Goal: Navigation & Orientation: Go to known website

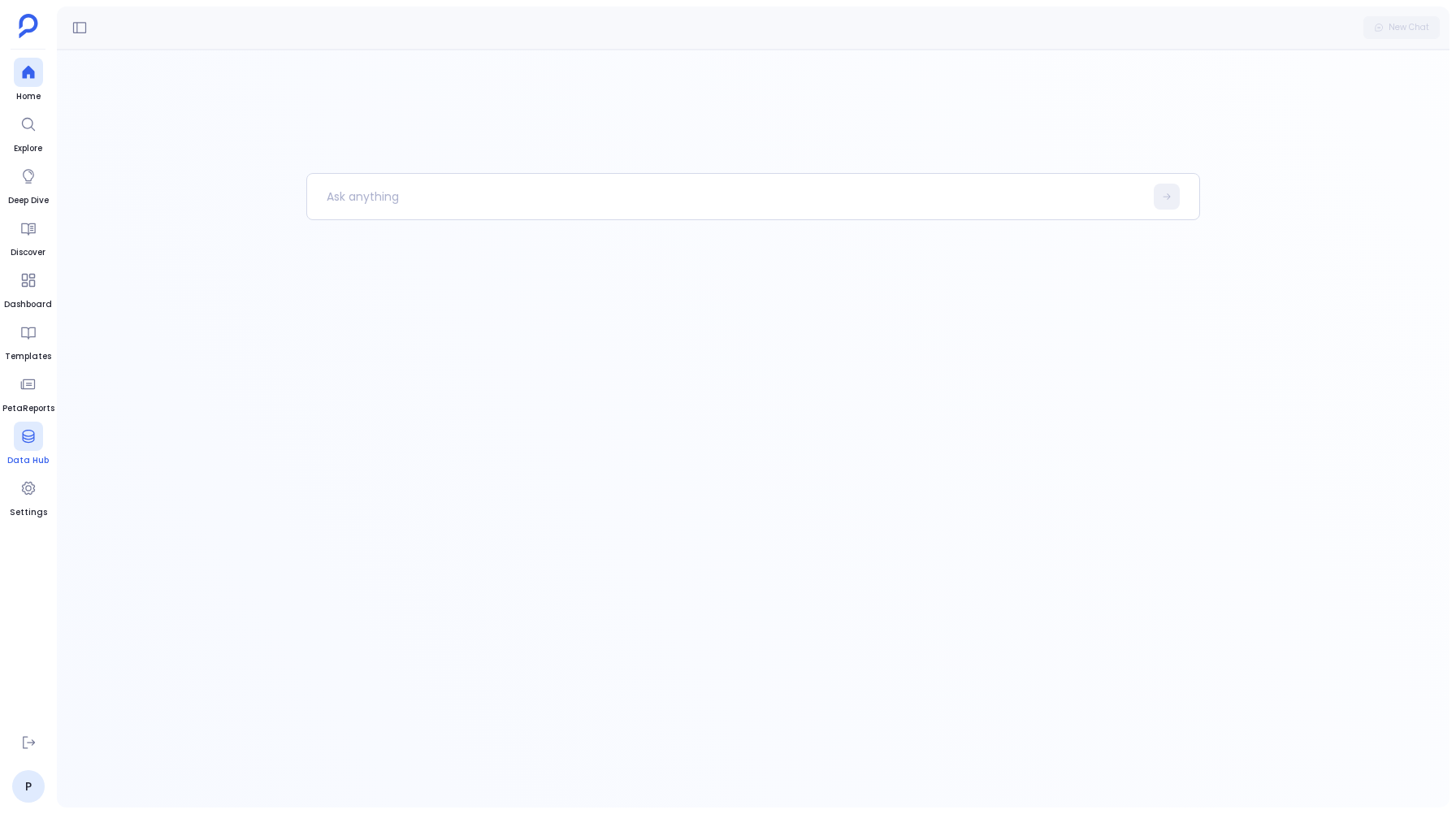
click at [27, 432] on icon at bounding box center [28, 436] width 16 height 16
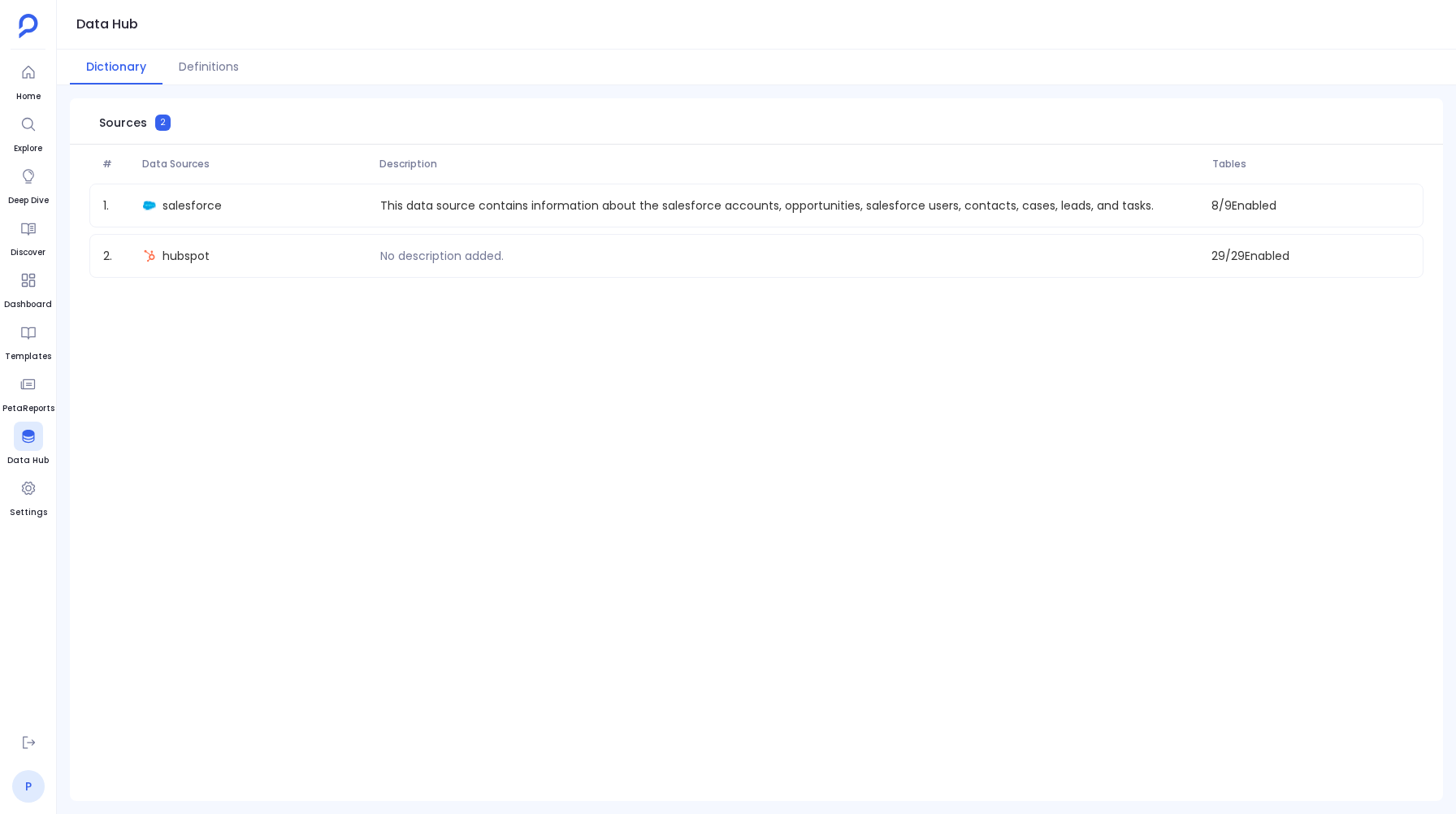
click at [36, 782] on link "P" at bounding box center [29, 787] width 33 height 33
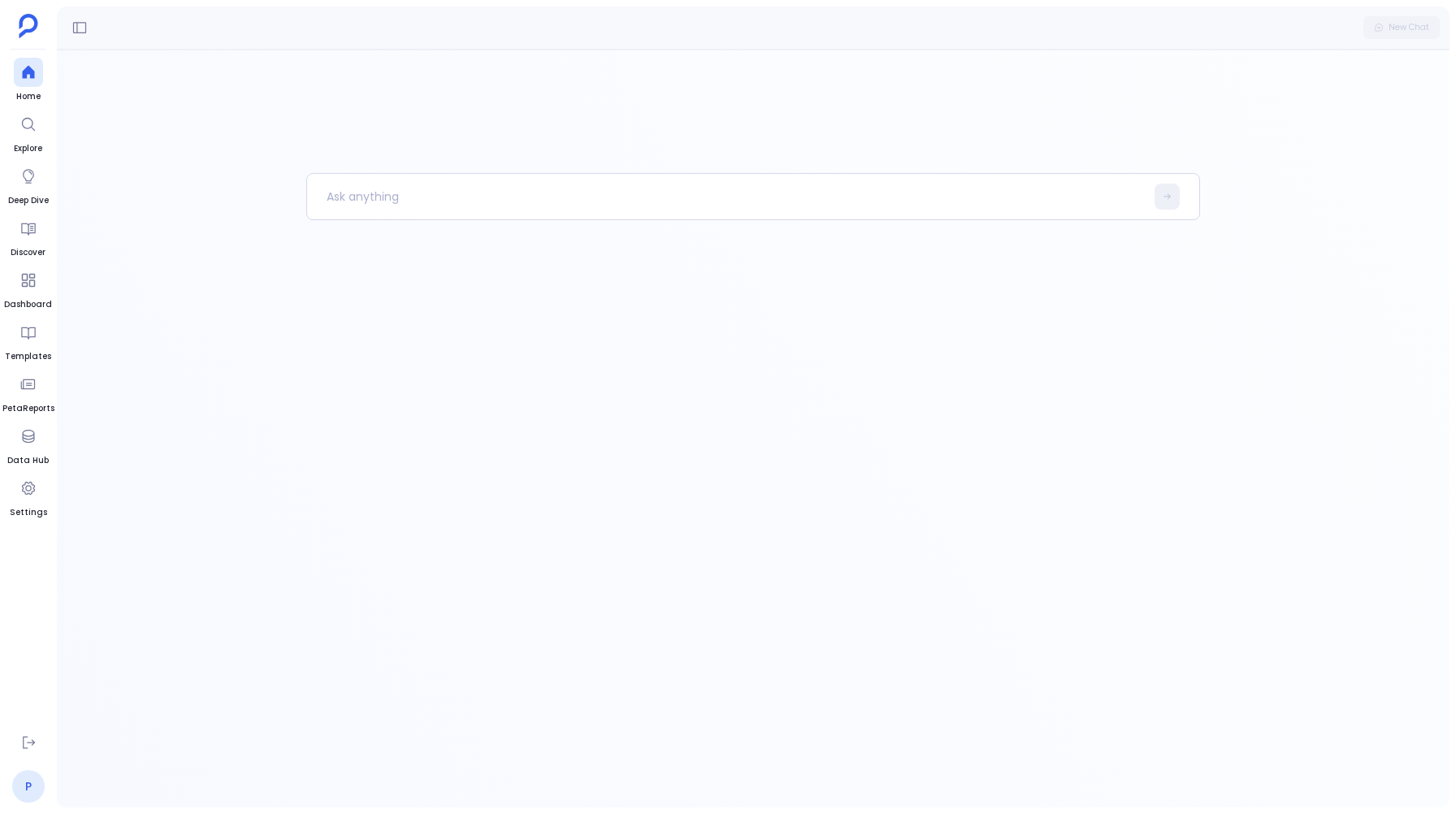
click at [29, 793] on link "P" at bounding box center [29, 787] width 33 height 33
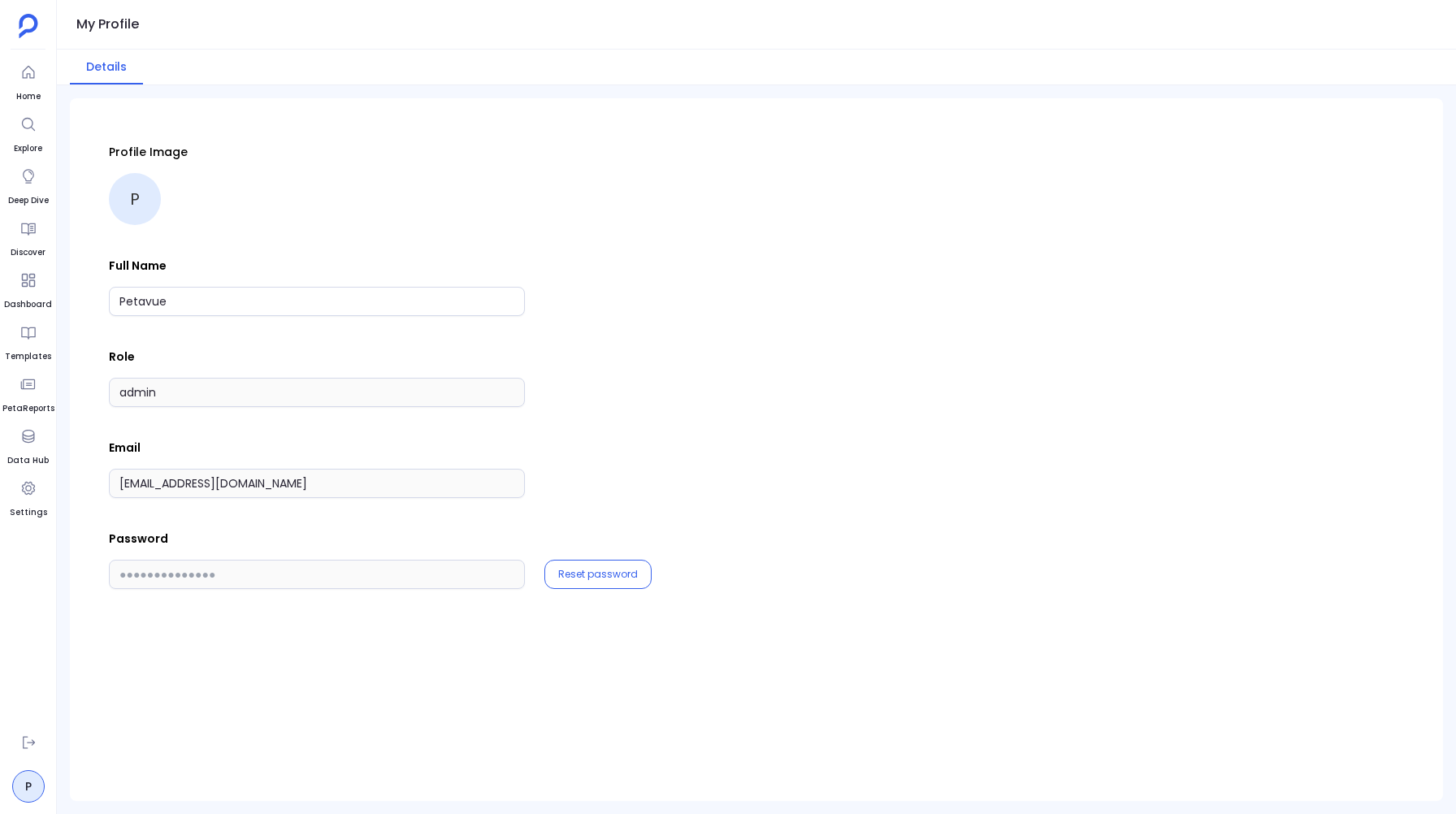
click at [241, 248] on div "Profile Image P Full Name Petavue Role admin Email support_eval_ts@petavue.com …" at bounding box center [757, 366] width 1296 height 446
click at [24, 748] on icon at bounding box center [29, 742] width 13 height 13
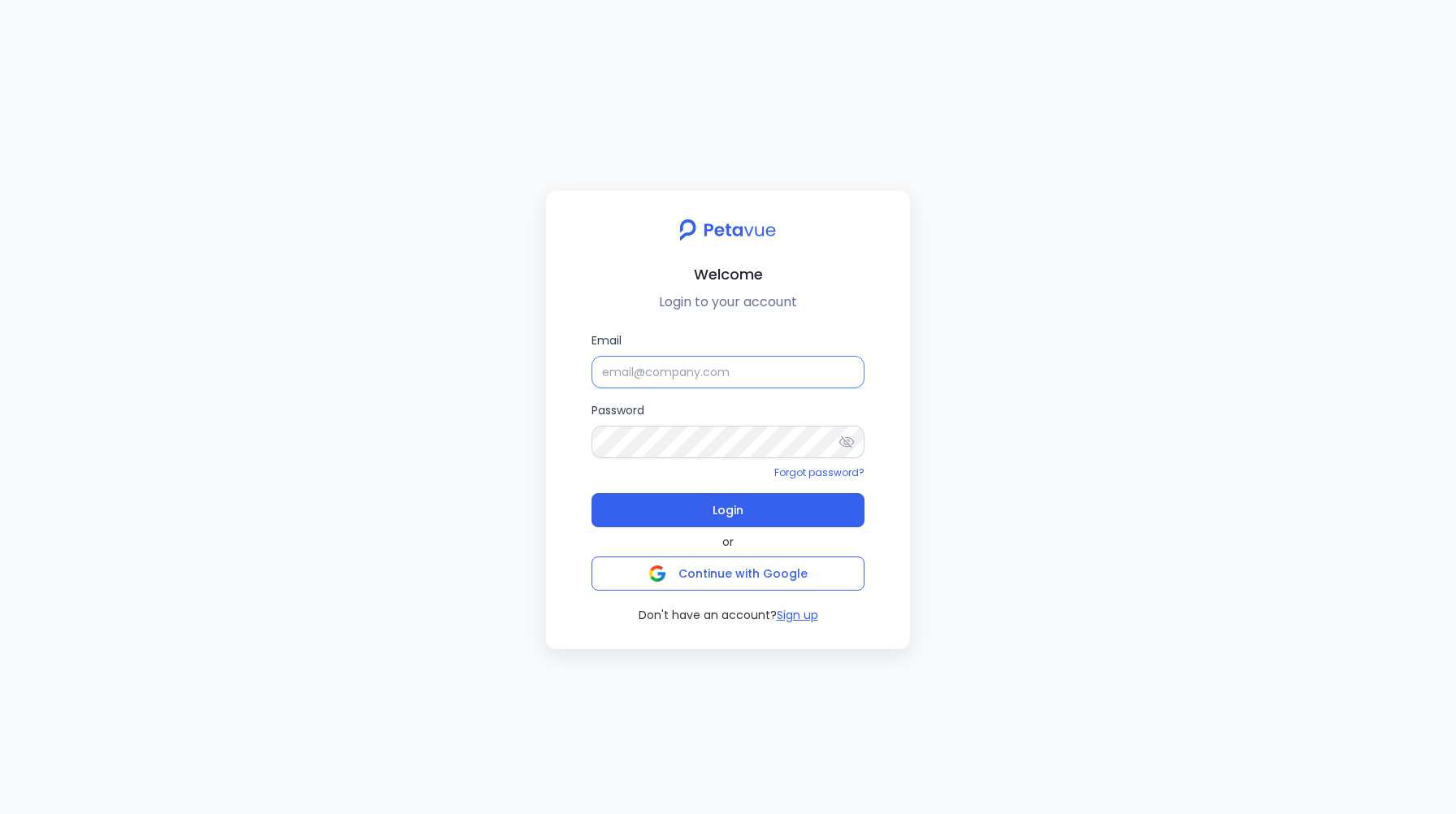
click at [676, 375] on input "Email" at bounding box center [728, 372] width 273 height 33
type input "[PERSON_NAME][EMAIL_ADDRESS][PERSON_NAME][DOMAIN_NAME]"
click at [710, 514] on button "Login" at bounding box center [728, 509] width 273 height 34
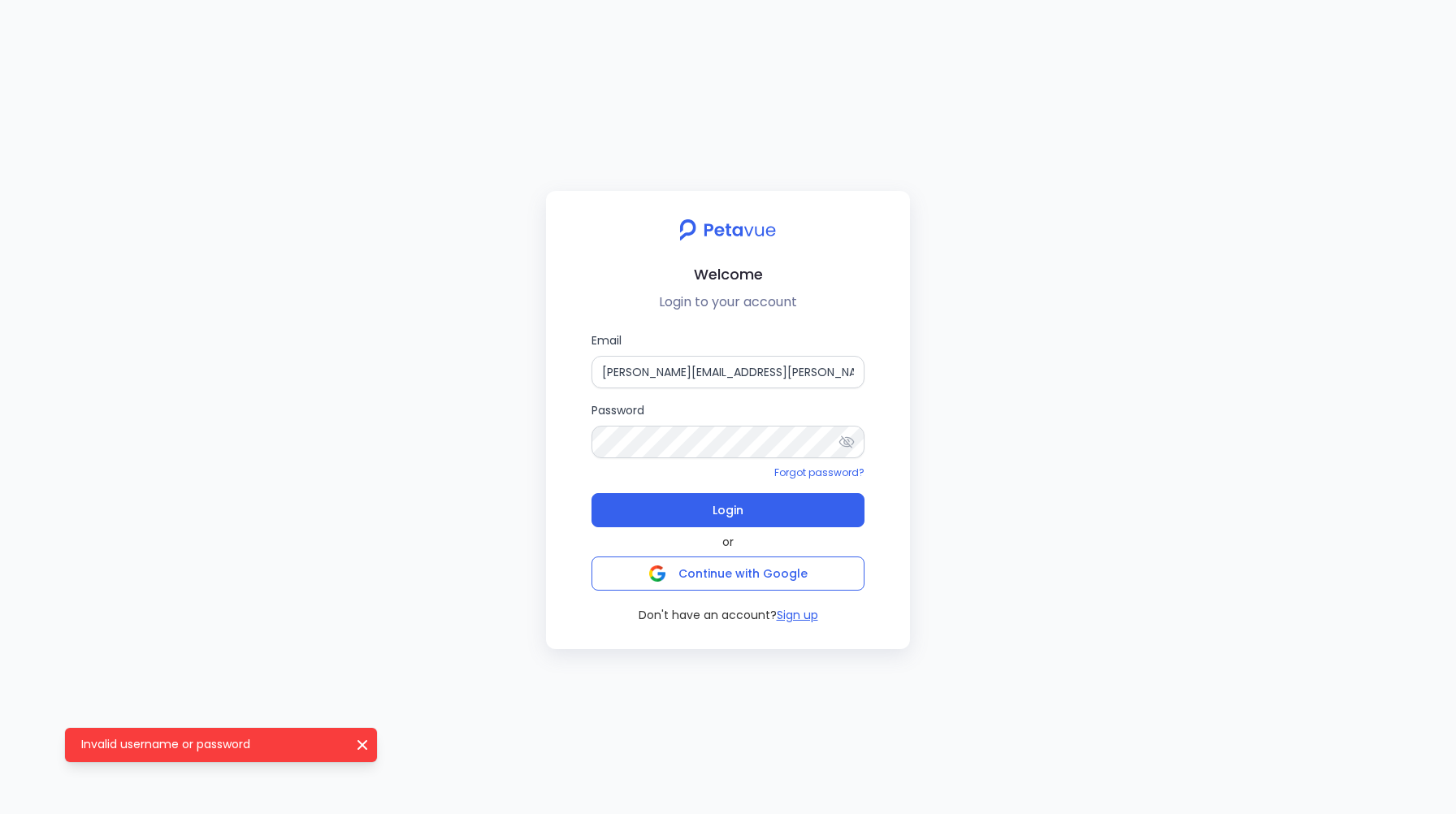
click at [849, 435] on icon at bounding box center [847, 442] width 16 height 16
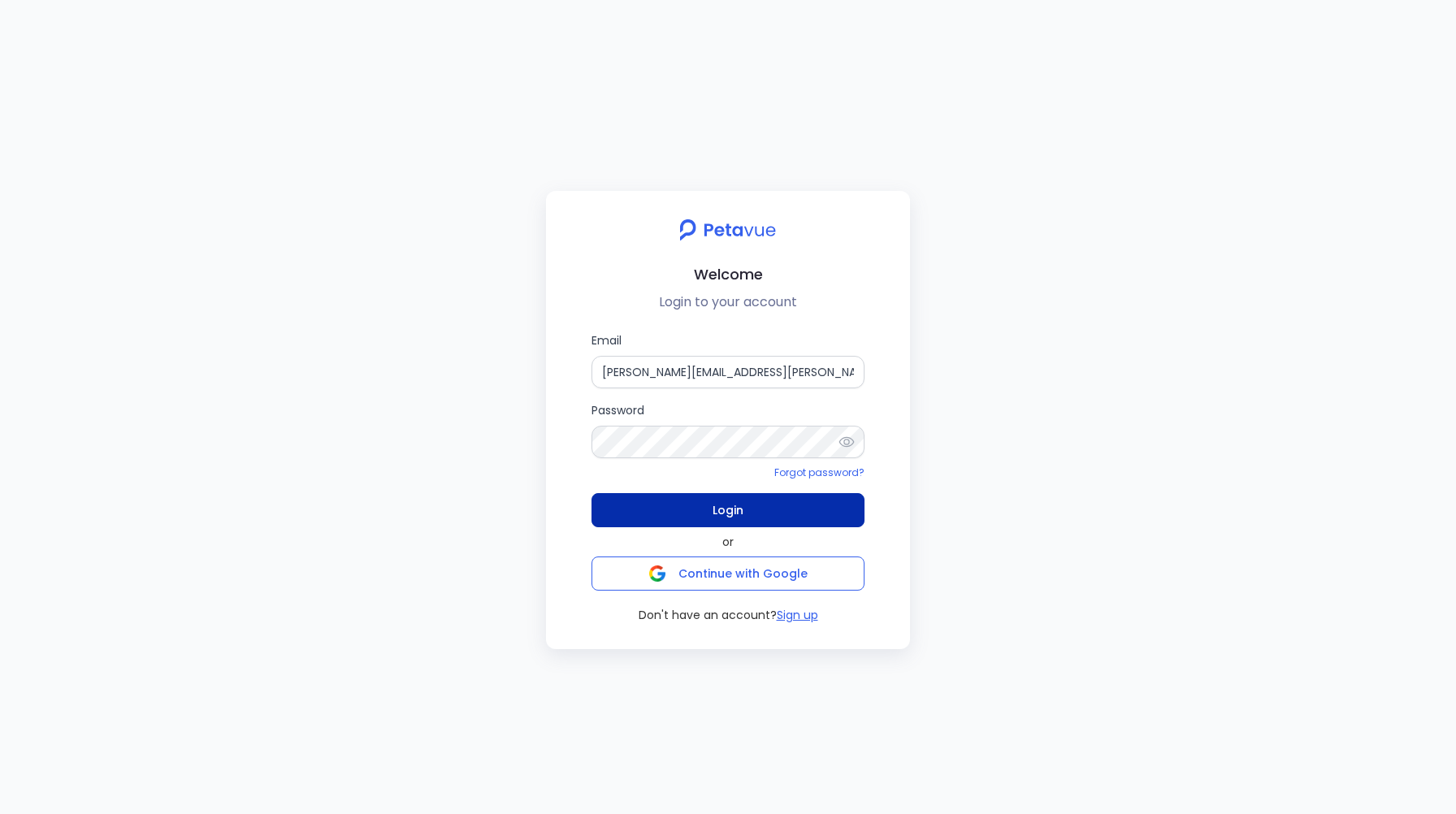
click at [721, 508] on span "Login" at bounding box center [728, 510] width 31 height 23
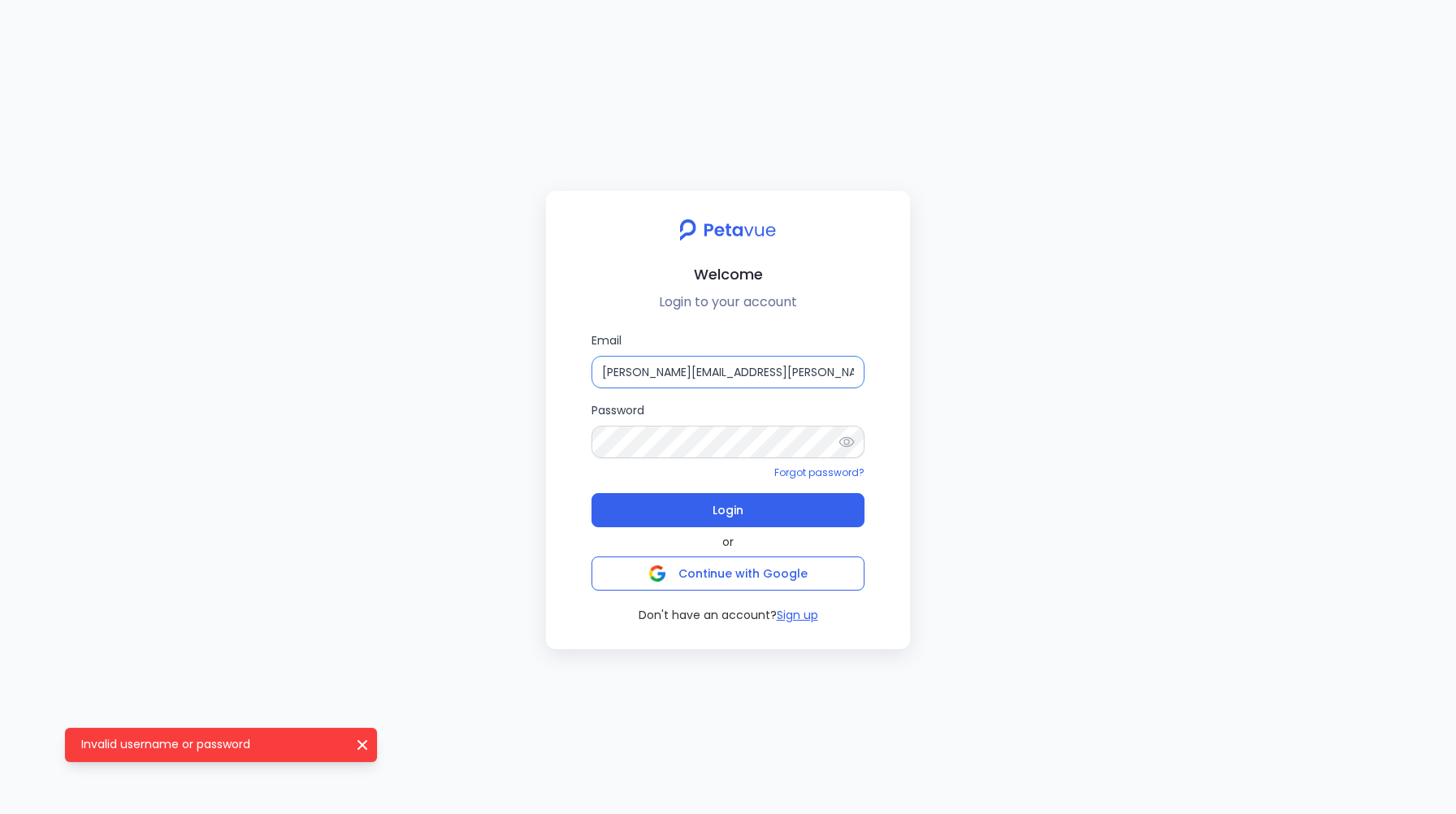
click at [686, 374] on input "[PERSON_NAME][EMAIL_ADDRESS][PERSON_NAME][DOMAIN_NAME]" at bounding box center [728, 372] width 273 height 33
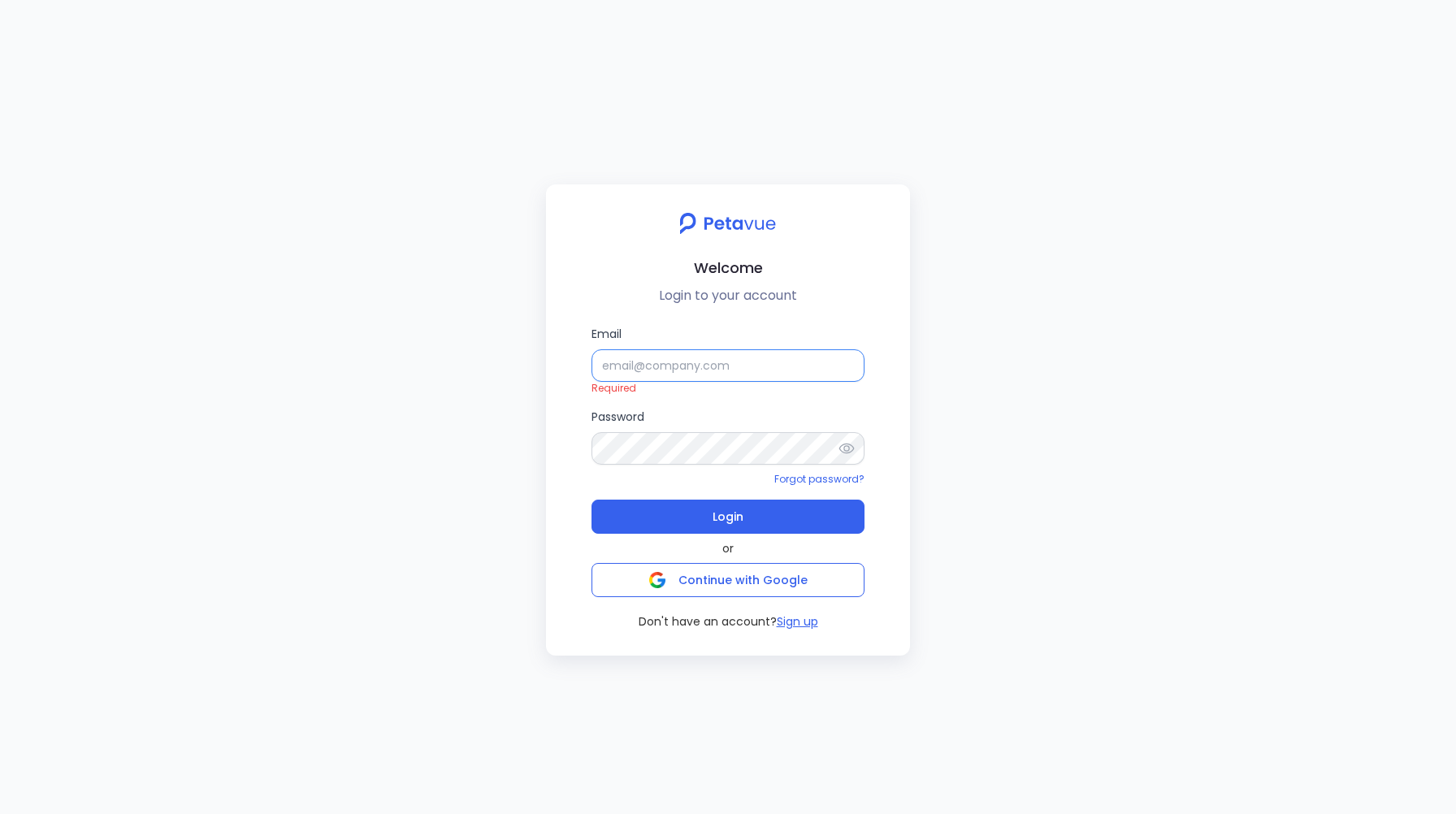
click at [665, 364] on input "Email" at bounding box center [728, 365] width 273 height 33
click at [619, 367] on input "Email" at bounding box center [728, 365] width 273 height 33
paste input "[EMAIL_ADDRESS][DOMAIN_NAME]"
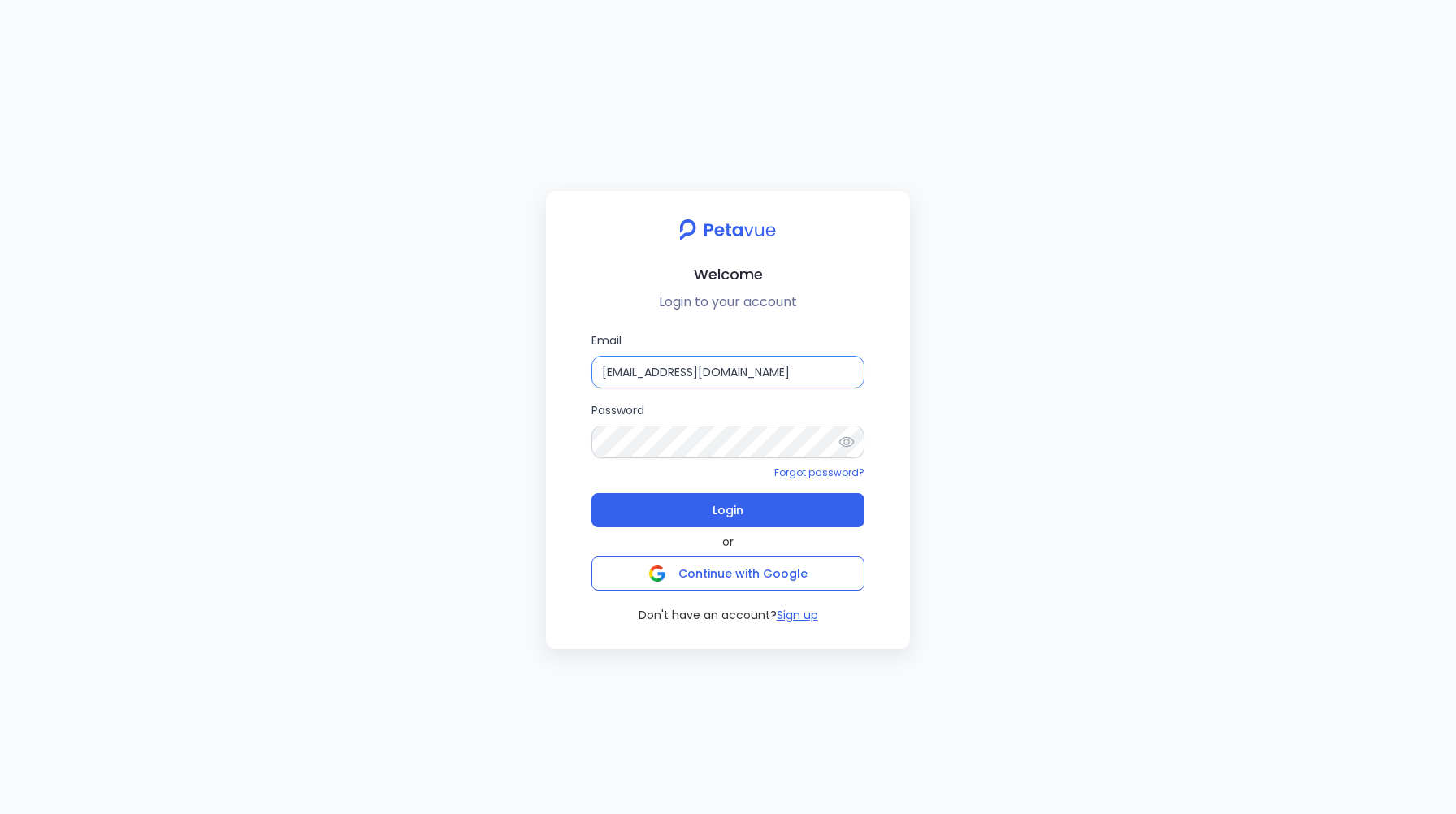
type input "[EMAIL_ADDRESS][DOMAIN_NAME]"
click at [692, 523] on button "Login" at bounding box center [728, 509] width 273 height 34
